Goal: Task Accomplishment & Management: Use online tool/utility

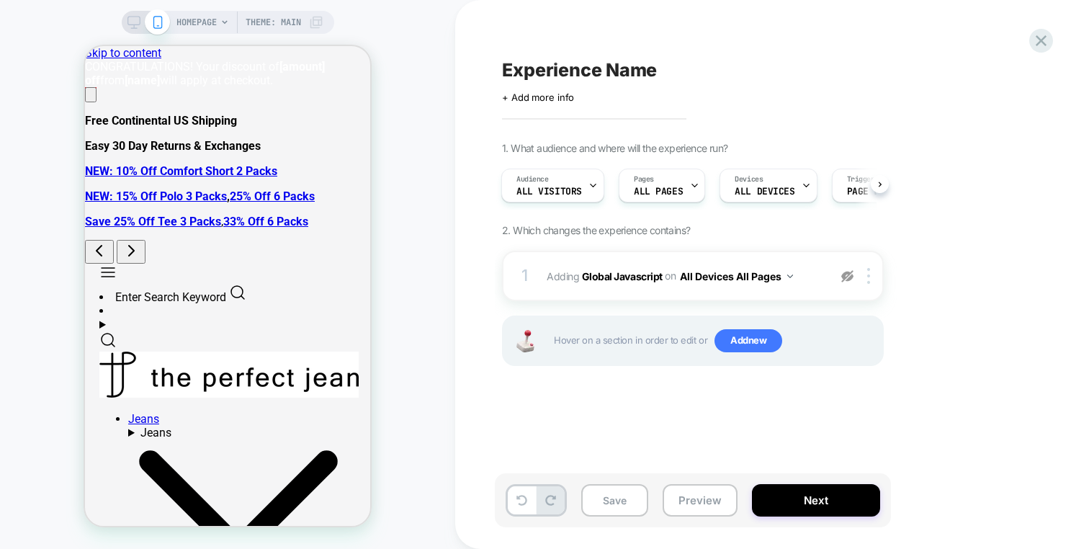
click at [924, 48] on div "Experience Name Click to edit experience details + Add more info 1. What audien…" at bounding box center [765, 274] width 540 height 520
click at [463, 39] on div "Experience Name Click to edit experience details + Add more info 1. What audien…" at bounding box center [772, 274] width 634 height 549
click at [857, 282] on div at bounding box center [848, 276] width 24 height 16
click at [803, 256] on div "1 Adding Global Javascript on All Devices All Pages Add Before Add After Target…" at bounding box center [693, 276] width 382 height 50
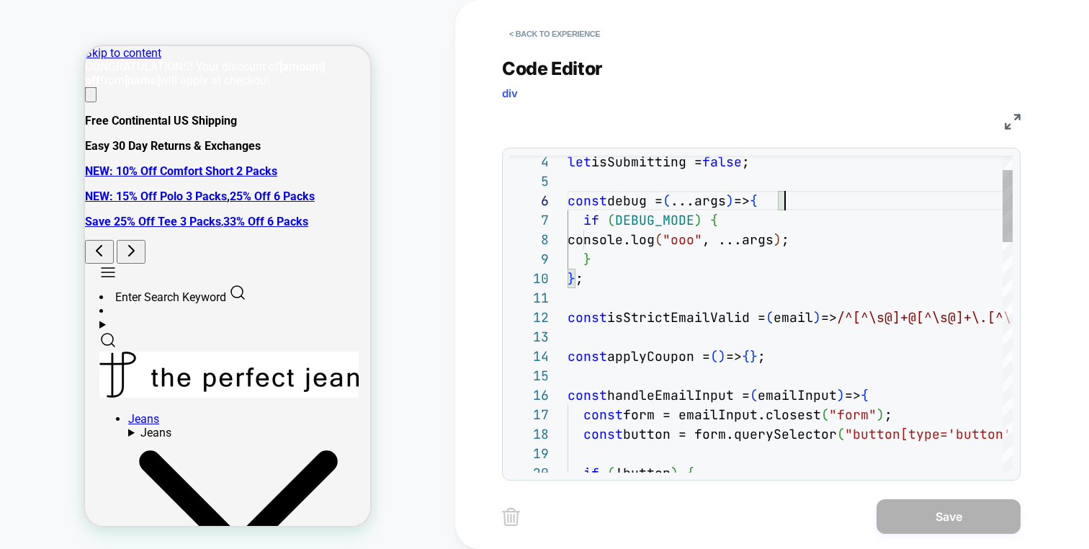
scroll to position [97, 218]
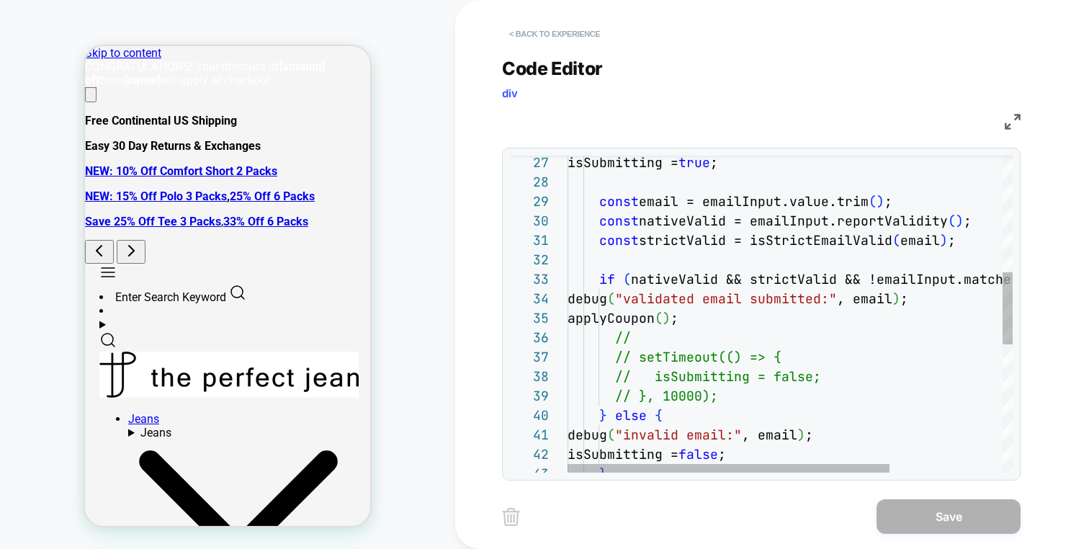
click at [532, 23] on button "< Back to experience" at bounding box center [554, 33] width 105 height 23
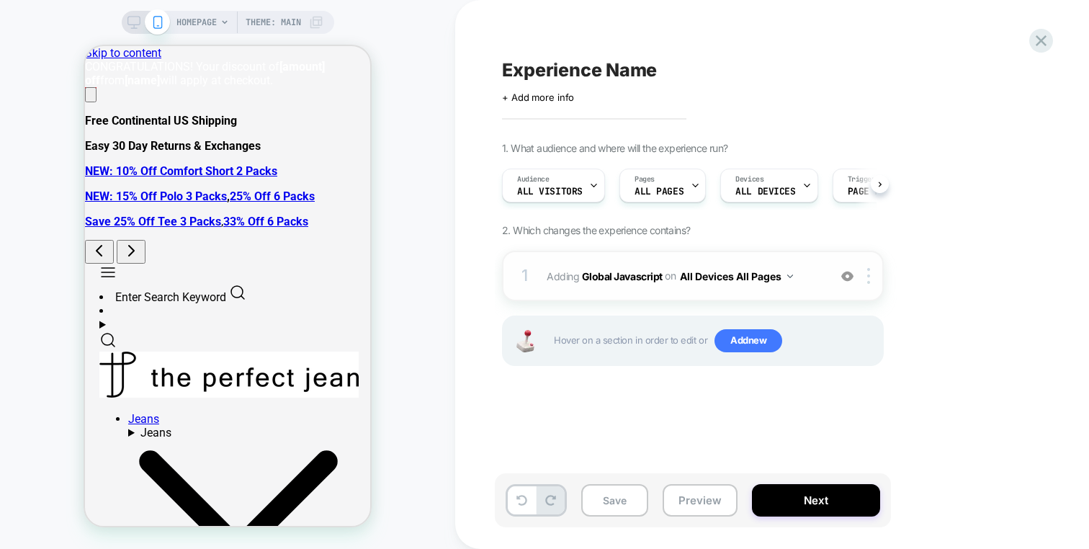
click at [843, 272] on img at bounding box center [848, 276] width 12 height 12
click at [916, 287] on div "1. What audience and where will the experience run? Audience All Visitors Pages…" at bounding box center [765, 272] width 526 height 260
click at [456, 96] on div "Experience Name Click to edit experience details + Add more info 1. What audien…" at bounding box center [772, 274] width 634 height 549
